Goal: Information Seeking & Learning: Learn about a topic

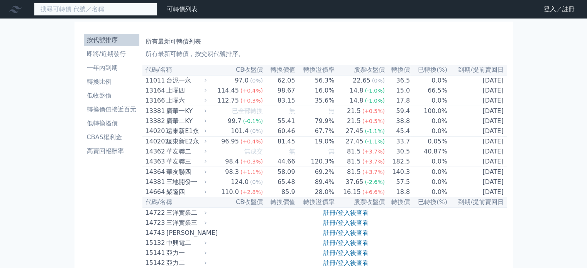
click at [115, 10] on input at bounding box center [95, 9] width 123 height 13
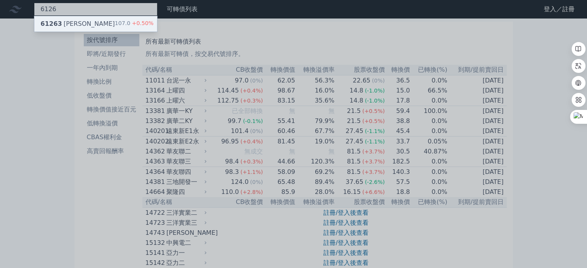
type input "6126"
click at [89, 18] on div "61263 信音三 107.0 +0.50%" at bounding box center [95, 23] width 123 height 15
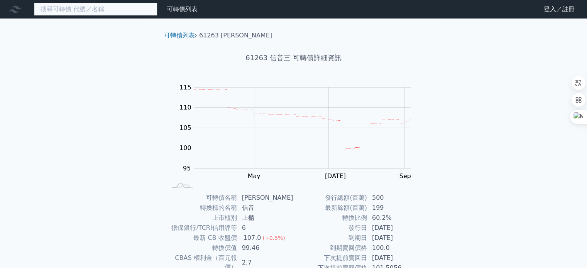
click at [103, 8] on input at bounding box center [95, 9] width 123 height 13
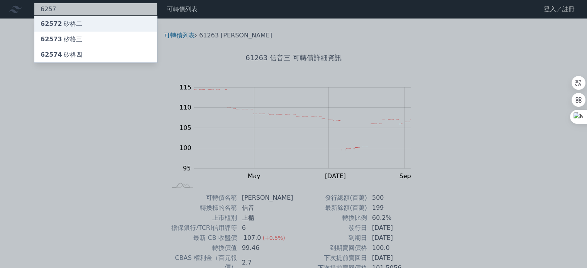
type input "6257"
click at [79, 21] on div "62572 矽格二" at bounding box center [95, 23] width 123 height 15
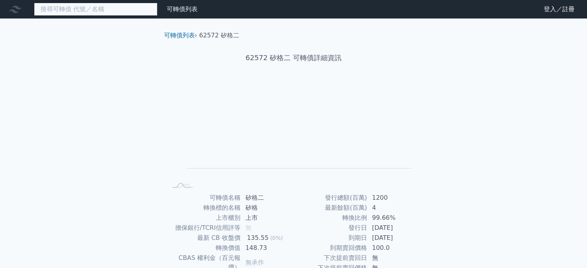
click at [129, 14] on input at bounding box center [95, 9] width 123 height 13
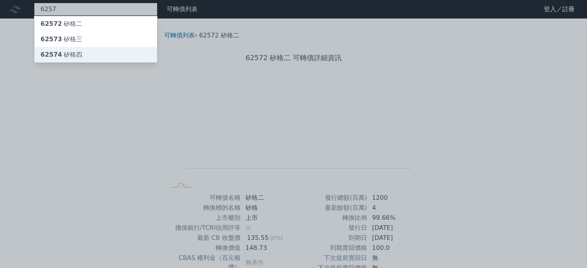
type input "6257"
click at [63, 51] on div "62574 矽格四" at bounding box center [62, 54] width 42 height 9
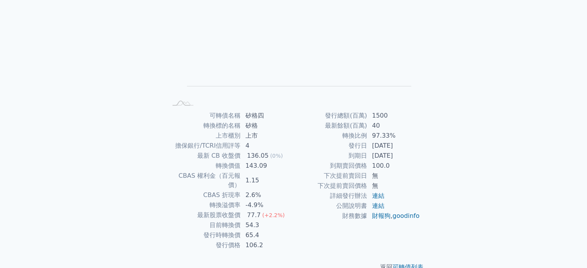
scroll to position [85, 0]
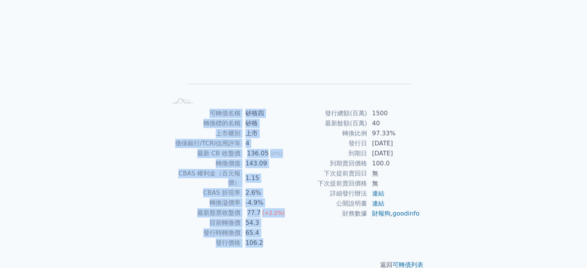
drag, startPoint x: 585, startPoint y: 110, endPoint x: 584, endPoint y: 61, distance: 49.0
click at [584, 61] on div "可轉債列表 財務數據 可轉債列表 財務數據 登入／註冊 登入／註冊 可轉債列表 › 62574 矽格四 62574 矽格四 可轉債詳細資訊 Zoom Out …" at bounding box center [293, 98] width 587 height 367
click at [534, 91] on div "可轉債列表 財務數據 可轉債列表 財務數據 登入／註冊 登入／註冊 可轉債列表 › 62574 矽格四 62574 矽格四 可轉債詳細資訊 Zoom Out …" at bounding box center [293, 98] width 587 height 367
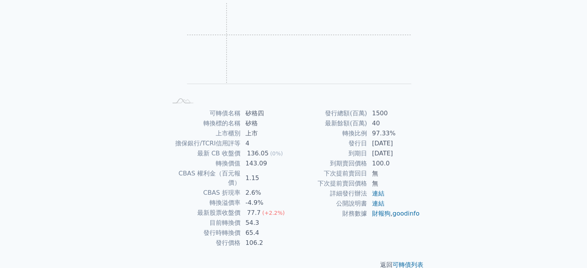
drag, startPoint x: 226, startPoint y: 35, endPoint x: 252, endPoint y: 34, distance: 26.6
click at [227, 35] on rect "Chart" at bounding box center [299, 43] width 224 height 81
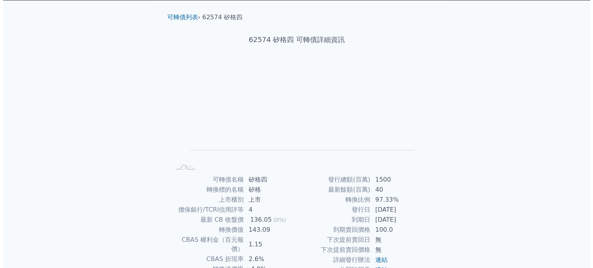
scroll to position [0, 0]
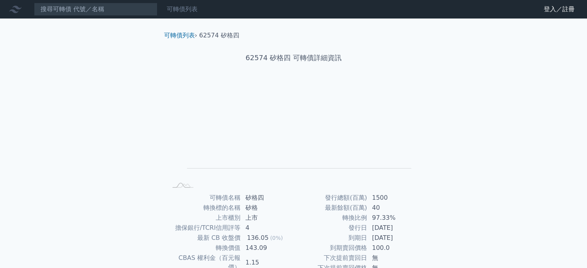
click at [178, 10] on link "可轉債列表" at bounding box center [182, 8] width 31 height 7
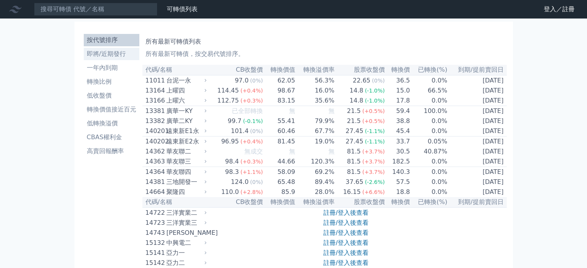
click at [88, 55] on li "即將/近期發行" at bounding box center [112, 53] width 56 height 9
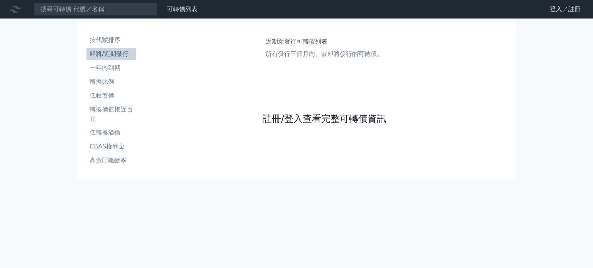
click at [332, 118] on link "註冊/登入查看完整可轉債資訊" at bounding box center [323, 119] width 123 height 12
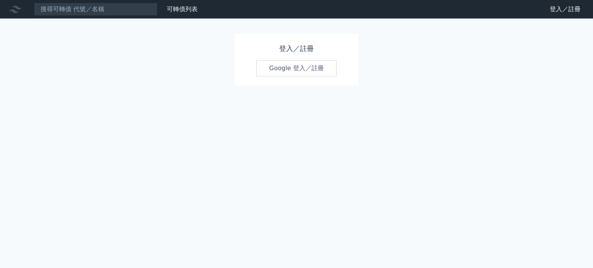
click at [292, 68] on link "Google 登入／註冊" at bounding box center [296, 68] width 80 height 16
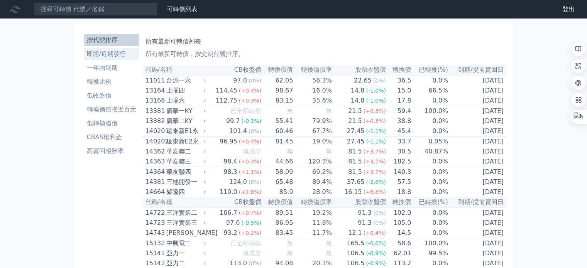
click at [105, 55] on li "即將/近期發行" at bounding box center [112, 53] width 56 height 9
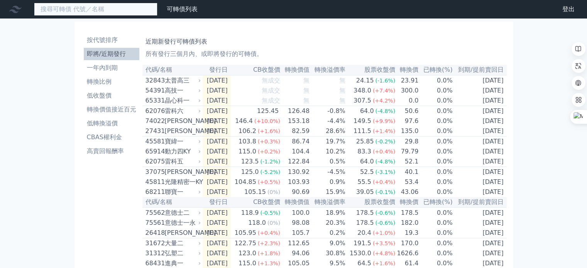
click at [88, 9] on input at bounding box center [95, 9] width 123 height 13
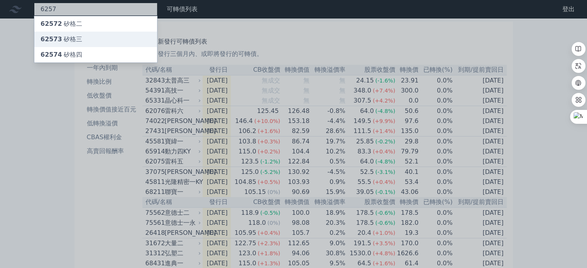
type input "6257"
click at [80, 38] on div "62573 矽格三" at bounding box center [95, 39] width 123 height 15
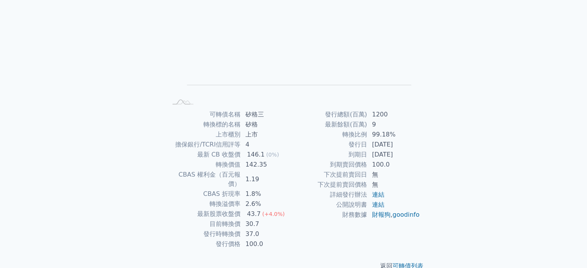
scroll to position [89, 0]
